Goal: Communication & Community: Answer question/provide support

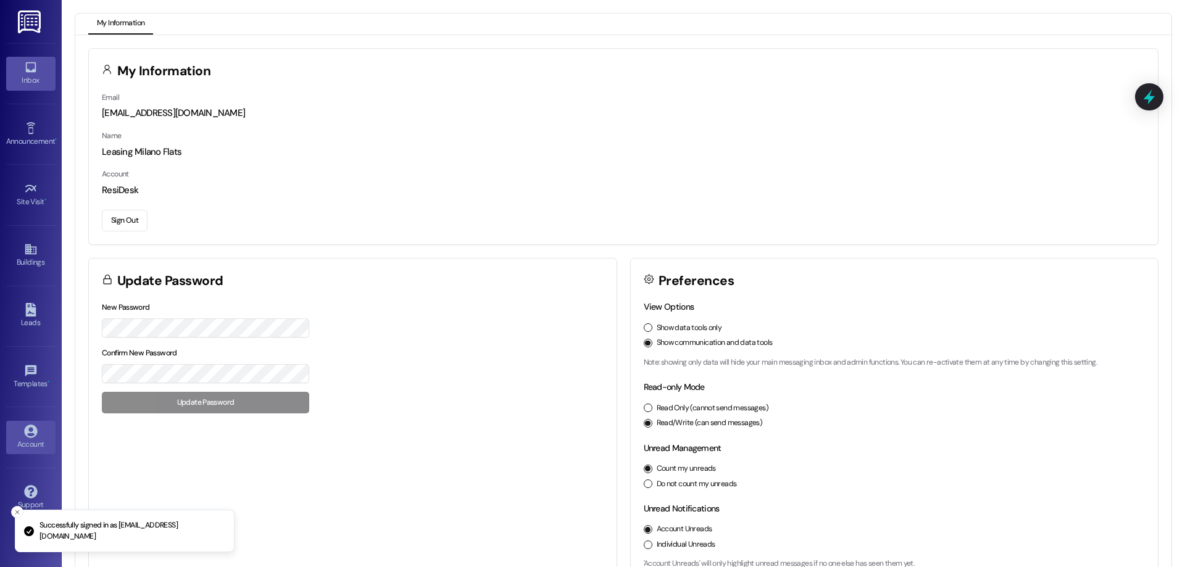
click at [30, 72] on icon at bounding box center [30, 67] width 10 height 10
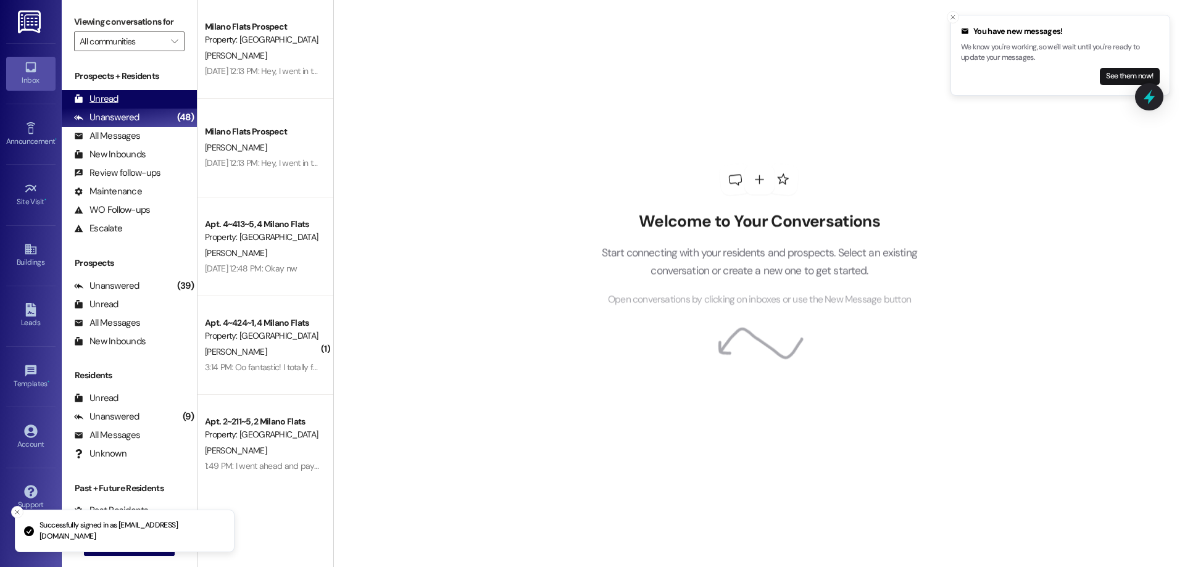
click at [91, 95] on div "Unread" at bounding box center [96, 99] width 44 height 13
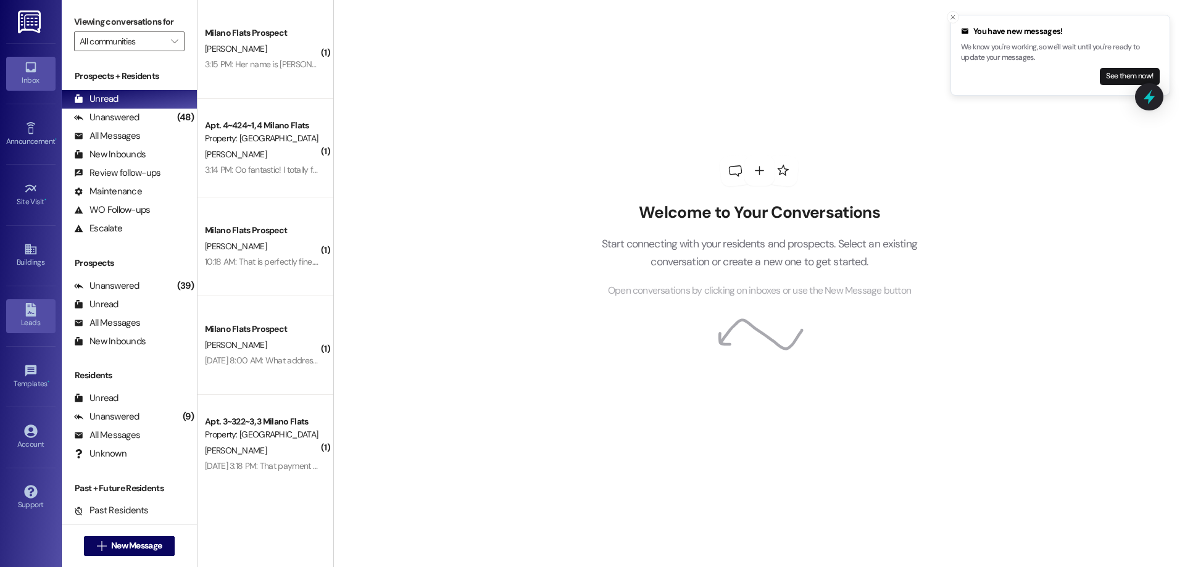
click at [30, 317] on div "Leads" at bounding box center [31, 323] width 62 height 12
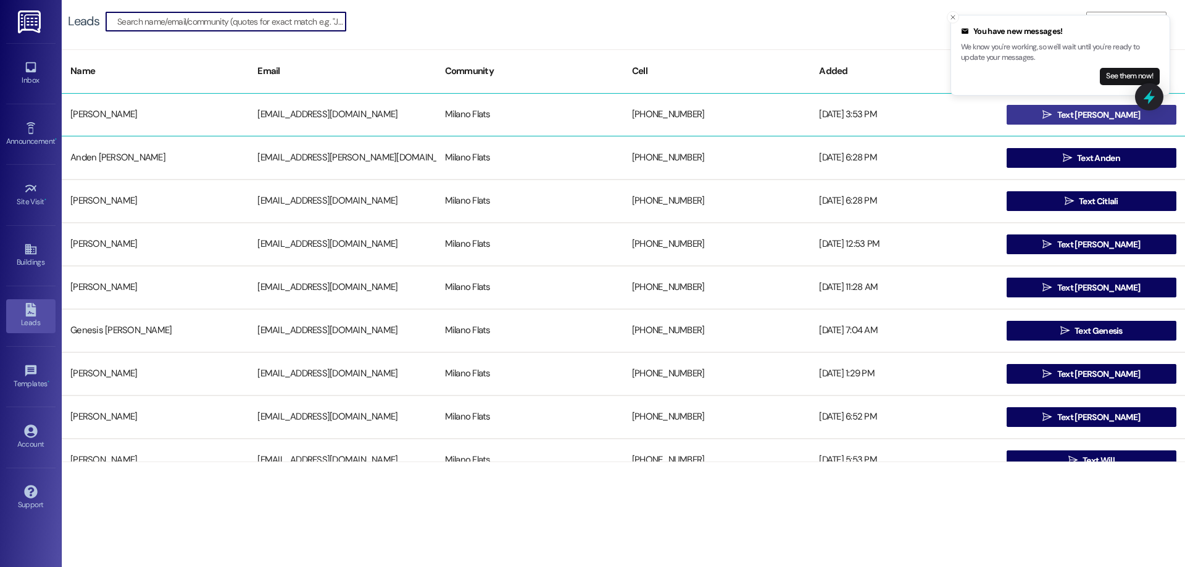
click at [1041, 116] on button " Text [PERSON_NAME]" at bounding box center [1092, 115] width 170 height 20
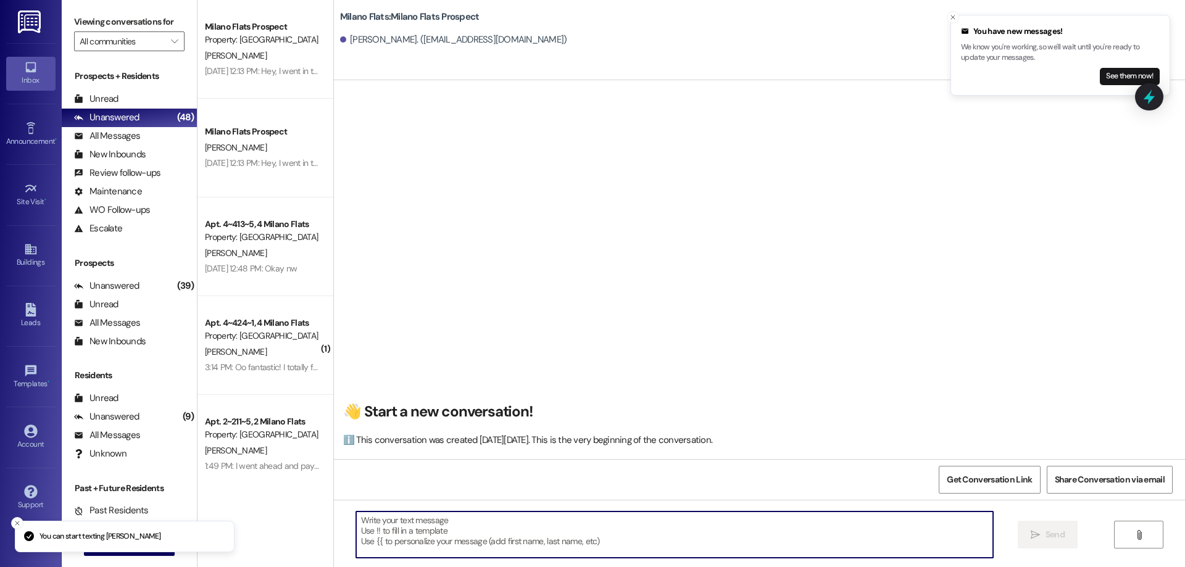
click at [406, 541] on textarea at bounding box center [674, 535] width 637 height 46
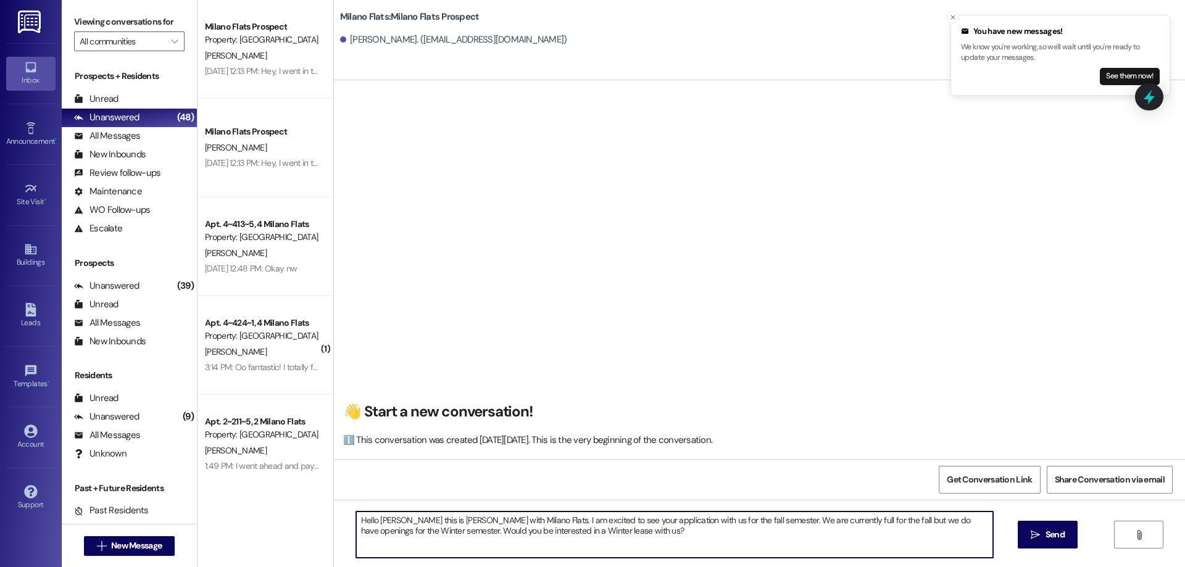
drag, startPoint x: 622, startPoint y: 532, endPoint x: 378, endPoint y: 515, distance: 243.8
click at [339, 510] on div "Hello [PERSON_NAME] this is [PERSON_NAME] with Milano Flats. I am excited to se…" at bounding box center [759, 546] width 851 height 93
type textarea "Hello [PERSON_NAME] this is [PERSON_NAME] with Milano Flats. I am excited to se…"
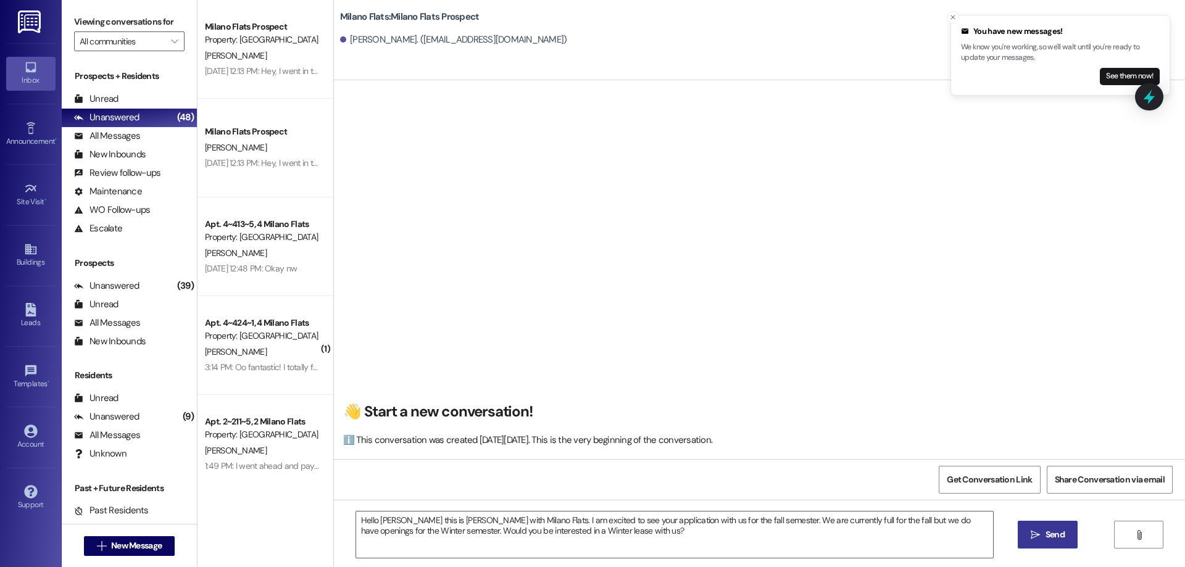
click at [1038, 533] on icon "" at bounding box center [1035, 535] width 9 height 10
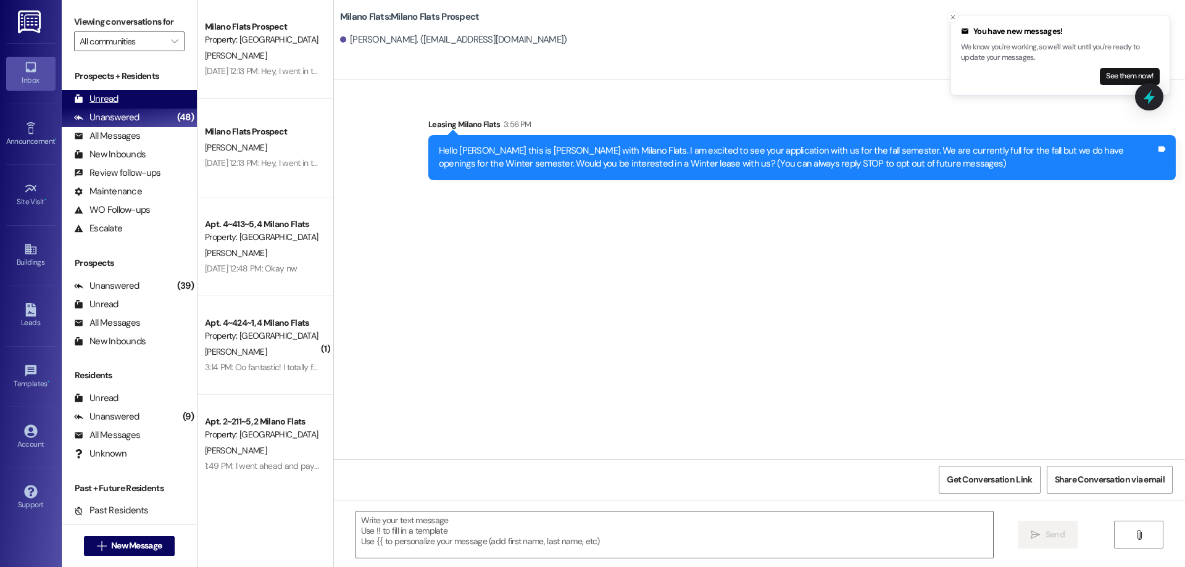
click at [129, 93] on div "Unread (0)" at bounding box center [129, 99] width 135 height 19
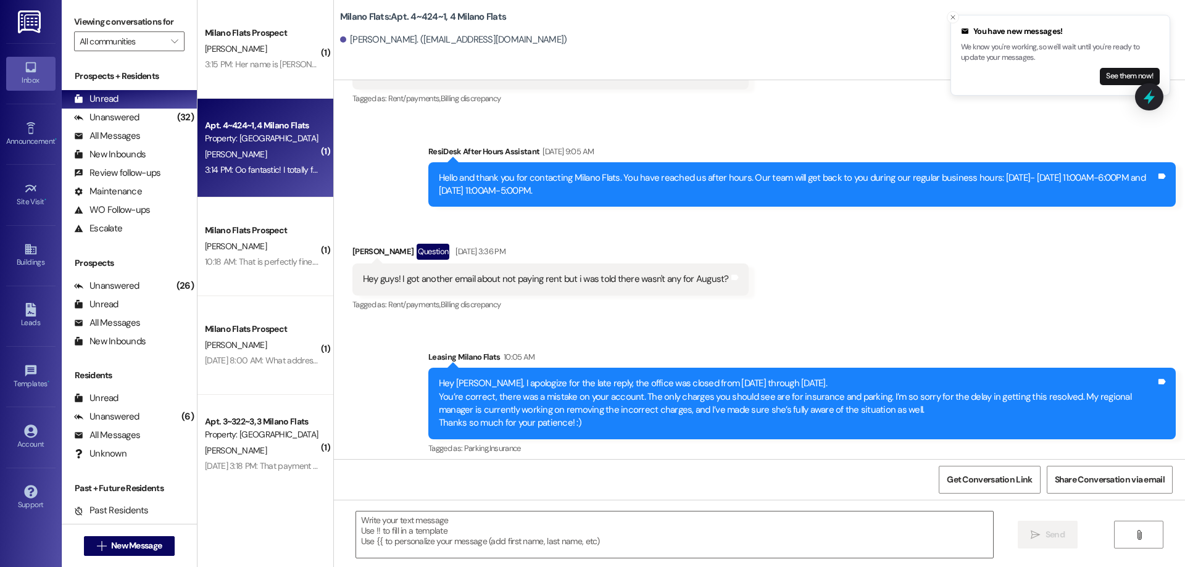
scroll to position [30473, 0]
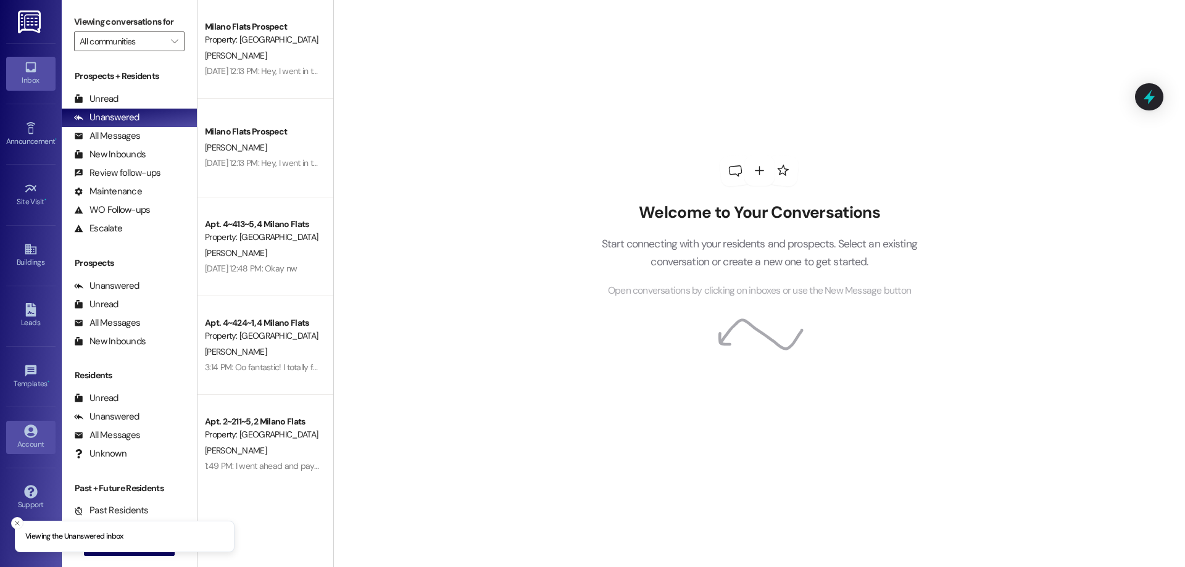
click at [24, 430] on icon at bounding box center [31, 432] width 14 height 14
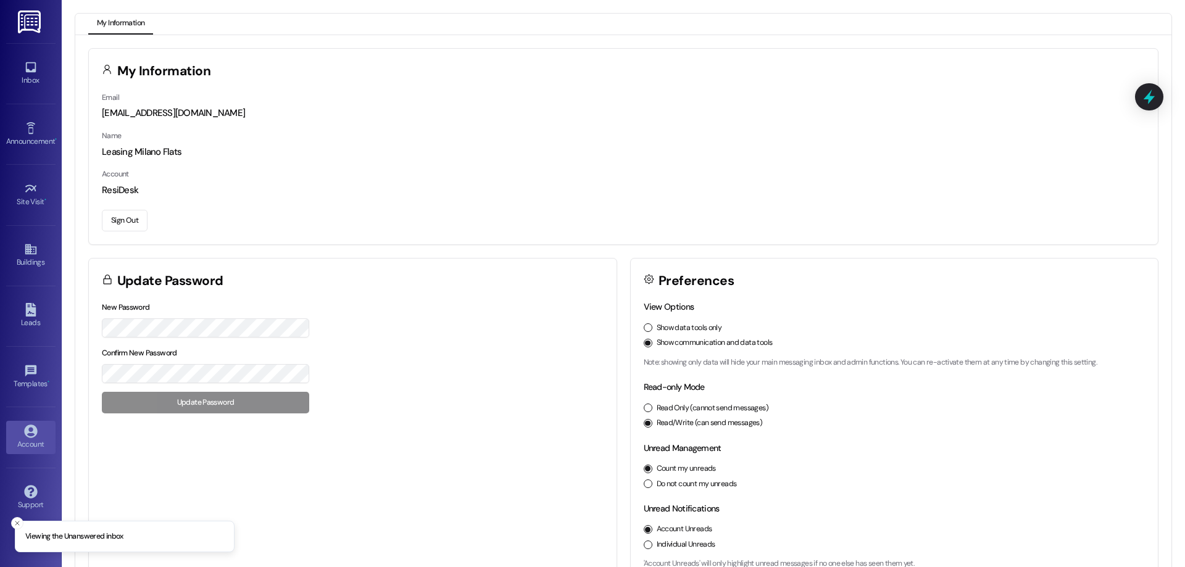
click at [124, 223] on button "Sign Out" at bounding box center [125, 221] width 46 height 22
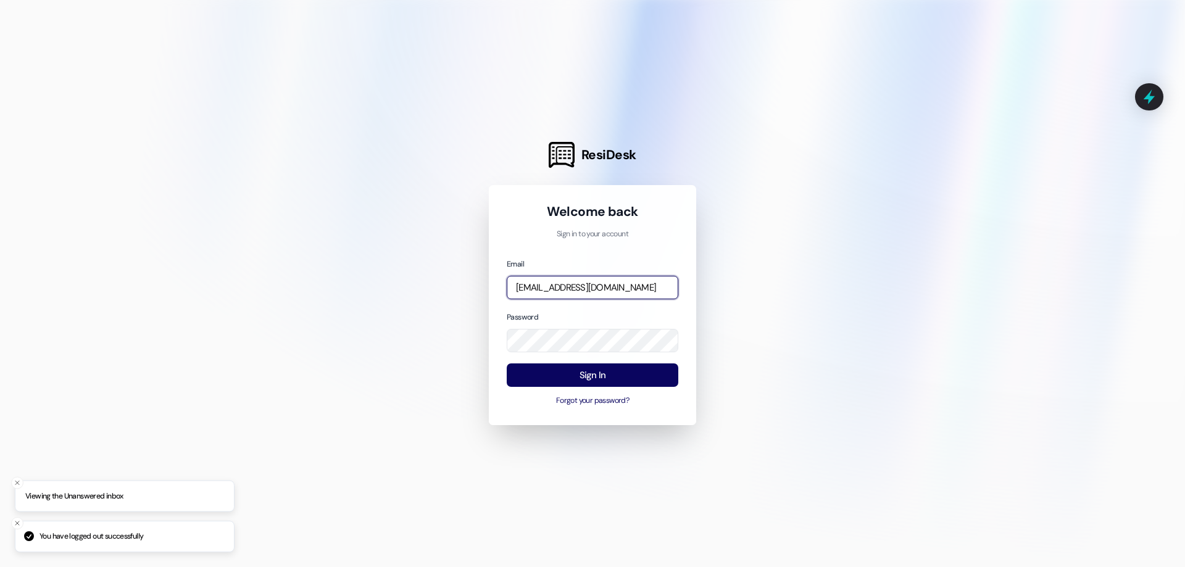
click at [622, 294] on input "[EMAIL_ADDRESS][DOMAIN_NAME]" at bounding box center [593, 288] width 172 height 24
type input "[EMAIL_ADDRESS][DOMAIN_NAME]"
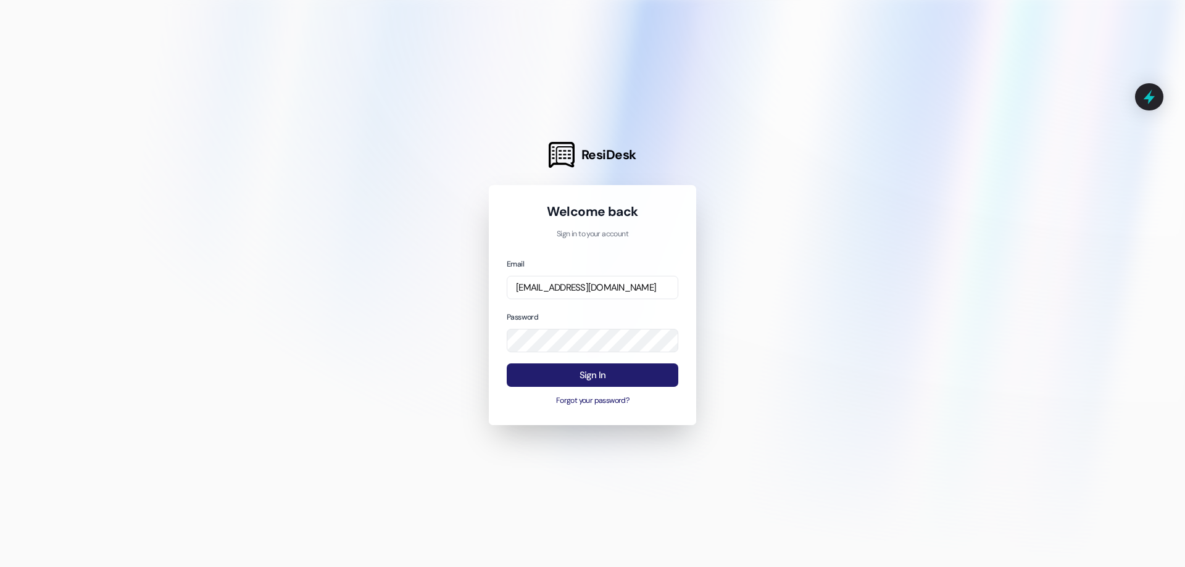
click at [622, 377] on button "Sign In" at bounding box center [593, 376] width 172 height 24
